Goal: Task Accomplishment & Management: Manage account settings

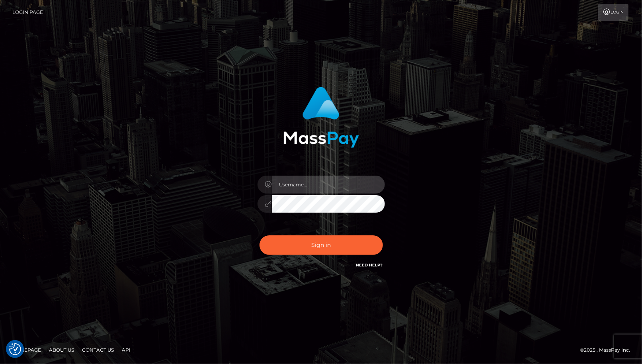
type input "cheli"
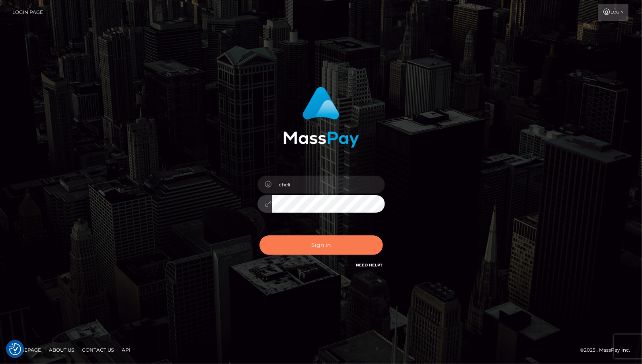
click at [279, 244] on button "Sign in" at bounding box center [320, 245] width 123 height 20
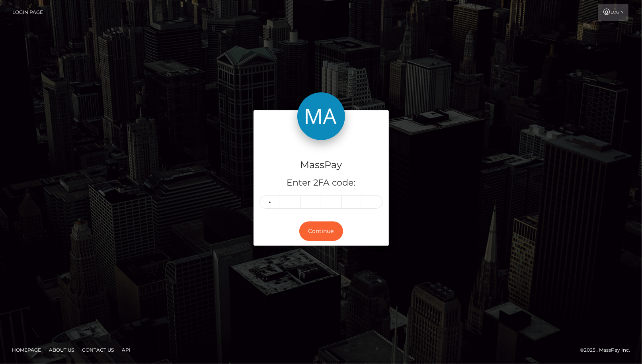
type input "0"
type input "4"
type input "6"
type input "7"
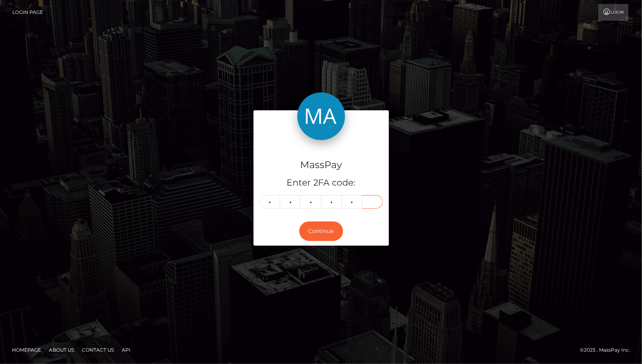
type input "3"
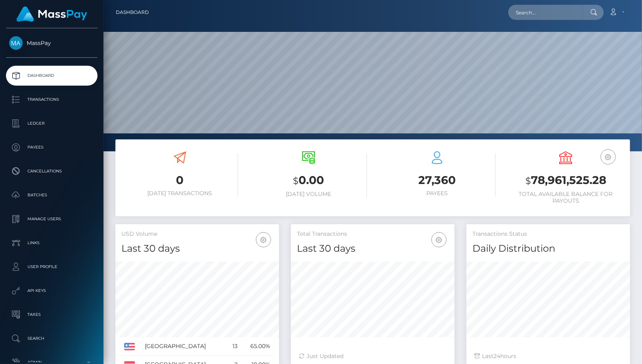
scroll to position [141, 164]
